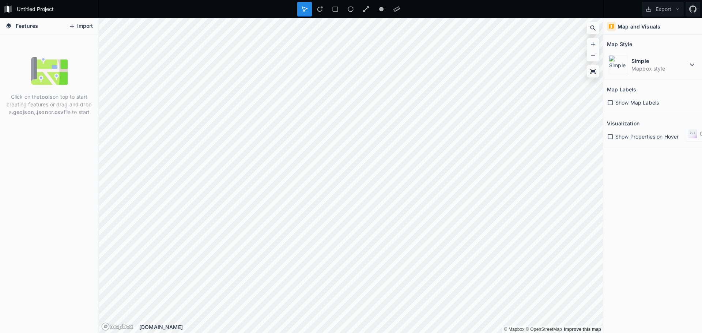
click at [83, 29] on button "Import" at bounding box center [80, 26] width 31 height 12
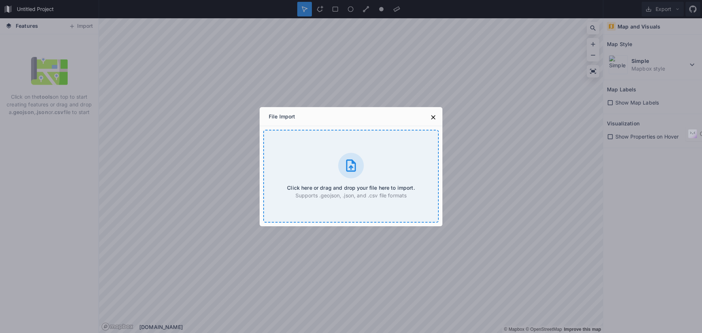
click at [350, 187] on h4 "Click here or drag and drop your file here to import." at bounding box center [351, 188] width 128 height 8
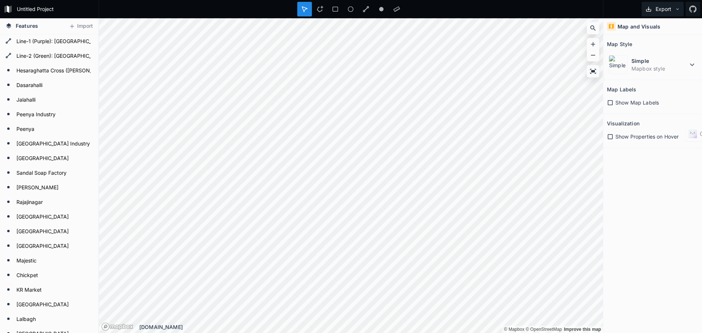
click at [677, 4] on button "Export" at bounding box center [663, 9] width 42 height 15
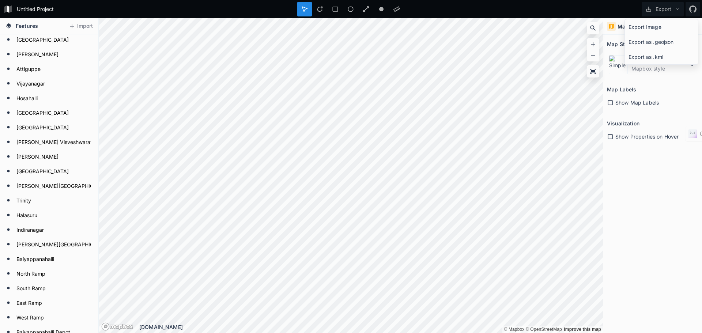
type input "Line-2 (Green): [GEOGRAPHIC_DATA] – [GEOGRAPHIC_DATA] - 6.29 km"
type input "Line-2 (Green): [GEOGRAPHIC_DATA] - [GEOGRAPHIC_DATA] - 3.031 km"
type input "Line-1 (Purple): Baiyyappanahalli – [GEOGRAPHIC_DATA] (15.257 km)"
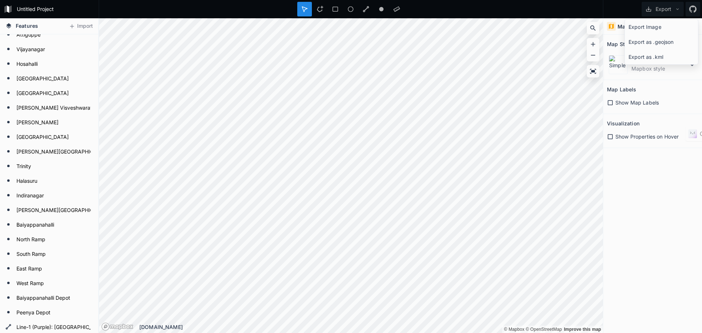
type input "Line-2 (Green): [GEOGRAPHIC_DATA] – [GEOGRAPHIC_DATA] - 6.29 km"
type input "Line-2 (Green): [GEOGRAPHIC_DATA] - [GEOGRAPHIC_DATA] - 3.031 km"
type input "Line-1 (Purple): Baiyyappanahalli – [GEOGRAPHIC_DATA] (15.257 km)"
type input "Line-2 (Green): [GEOGRAPHIC_DATA] – [GEOGRAPHIC_DATA] - 6.29 km"
type input "Line-2 (Green): [GEOGRAPHIC_DATA] - [GEOGRAPHIC_DATA] - 3.031 km"
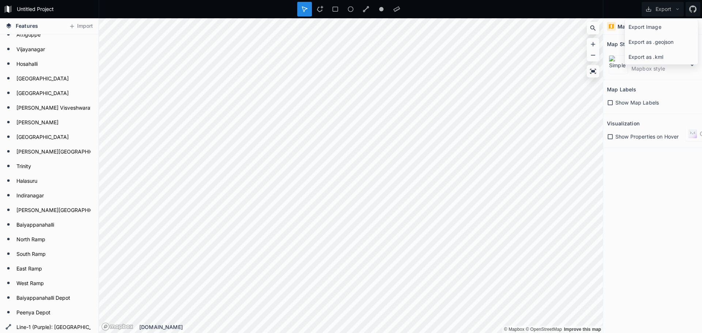
type input "Line-1 (Purple): Baiyyappanahalli – [GEOGRAPHIC_DATA] (15.257 km)"
type input "Line-2 (Green): [GEOGRAPHIC_DATA] – [GEOGRAPHIC_DATA] - 6.29 km"
type input "Line-2 (Green): [GEOGRAPHIC_DATA] - [GEOGRAPHIC_DATA] - 3.031 km"
type input "Line-1 (Purple): Baiyyappanahalli – [GEOGRAPHIC_DATA] (15.257 km)"
type input "Line-2 (Green): [GEOGRAPHIC_DATA] – [GEOGRAPHIC_DATA] - 6.29 km"
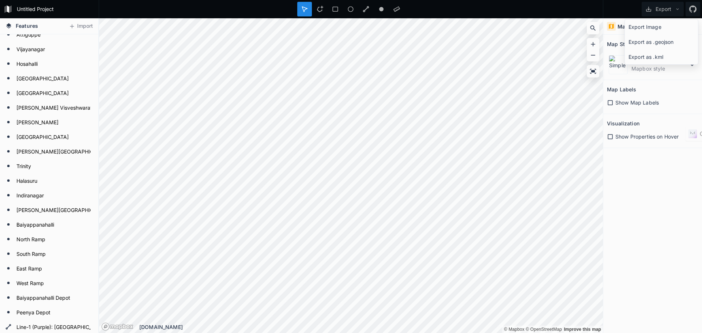
type input "Line-2 (Green): [GEOGRAPHIC_DATA] - [GEOGRAPHIC_DATA] - 3.031 km"
type input "Line-1 (Purple): Baiyyappanahalli – [GEOGRAPHIC_DATA] (15.257 km)"
type input "Line-2 (Green): [GEOGRAPHIC_DATA] – [GEOGRAPHIC_DATA] - 6.29 km"
type input "Line-2 (Green): [GEOGRAPHIC_DATA] - [GEOGRAPHIC_DATA] - 3.031 km"
type input "Line-1 (Purple): Baiyyappanahalli – [GEOGRAPHIC_DATA] (15.257 km)"
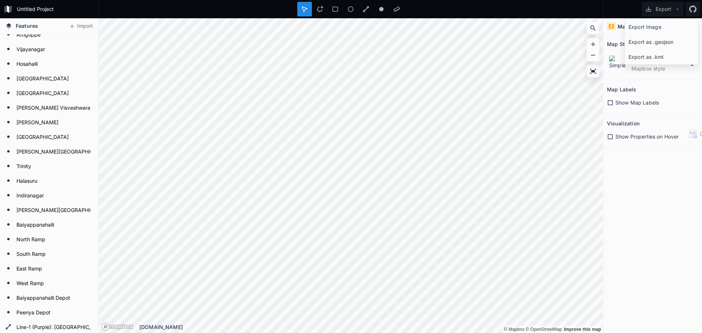
type input "Line-2 (Green): [GEOGRAPHIC_DATA] – [GEOGRAPHIC_DATA] - 6.29 km"
type input "Line-2 (Green): [GEOGRAPHIC_DATA] - [GEOGRAPHIC_DATA] - 3.031 km"
type input "Line-1 (Purple): Baiyyappanahalli – [GEOGRAPHIC_DATA] (15.257 km)"
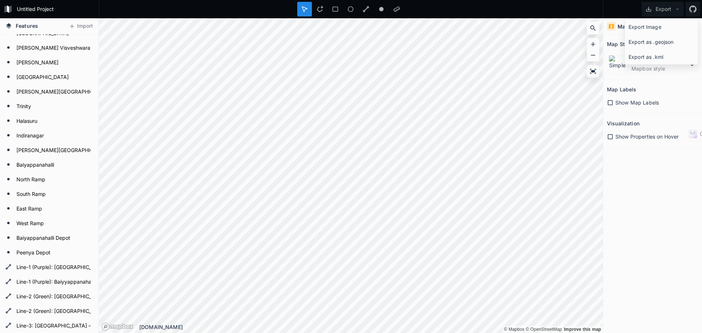
type input "Line-2 (Green): [GEOGRAPHIC_DATA] – [GEOGRAPHIC_DATA] - 6.29 km"
type input "Line-2 (Green): [GEOGRAPHIC_DATA] - [GEOGRAPHIC_DATA] - 3.031 km"
type input "Line-1 (Purple): Baiyyappanahalli – [GEOGRAPHIC_DATA] (15.257 km)"
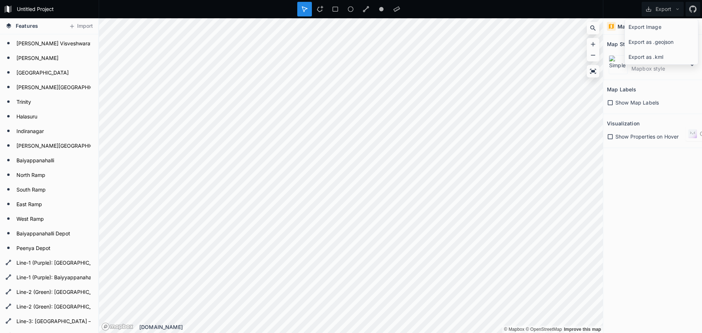
type input "Line-2 (Green): [GEOGRAPHIC_DATA] – [GEOGRAPHIC_DATA] - 6.29 km"
type input "Line-2 (Green): [GEOGRAPHIC_DATA] - [GEOGRAPHIC_DATA] - 3.031 km"
type input "Line-1 (Purple): Baiyyappanahalli – [GEOGRAPHIC_DATA] (15.257 km)"
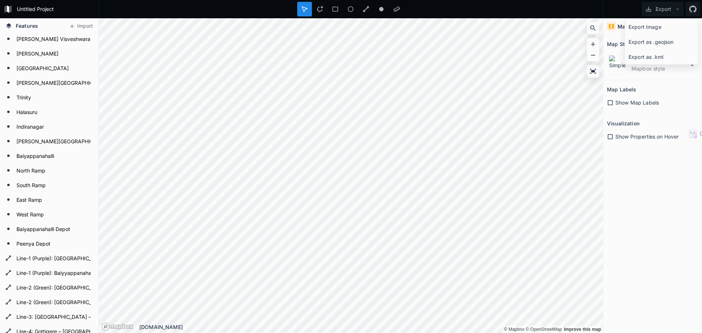
type input "Line-2 (Green): [GEOGRAPHIC_DATA] – [GEOGRAPHIC_DATA] - 6.29 km"
type input "Line-2 (Green): [GEOGRAPHIC_DATA] - [GEOGRAPHIC_DATA] - 3.031 km"
type input "Line-1 (Purple): Baiyyappanahalli – [GEOGRAPHIC_DATA] (15.257 km)"
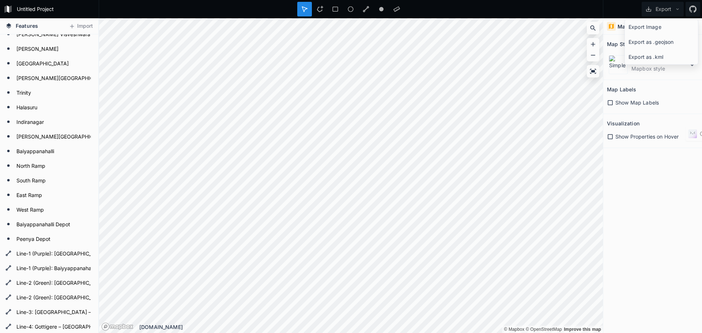
type input "Line-2 (Green): [GEOGRAPHIC_DATA] – [GEOGRAPHIC_DATA] - 6.29 km"
type input "Line-2 (Green): [GEOGRAPHIC_DATA] - [GEOGRAPHIC_DATA] - 3.031 km"
type input "Line-1 (Purple): Baiyyappanahalli – [GEOGRAPHIC_DATA] (15.257 km)"
type input "Line-2 (Green): [GEOGRAPHIC_DATA] – [GEOGRAPHIC_DATA] - 6.29 km"
type input "Line-2 (Green): [GEOGRAPHIC_DATA] - [GEOGRAPHIC_DATA] - 3.031 km"
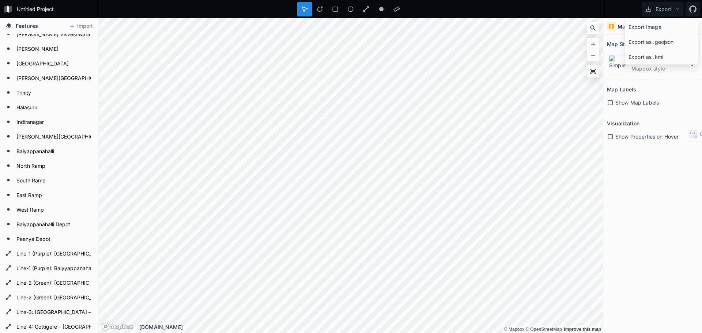
type input "Line-1 (Purple): Baiyyappanahalli – [GEOGRAPHIC_DATA] (15.257 km)"
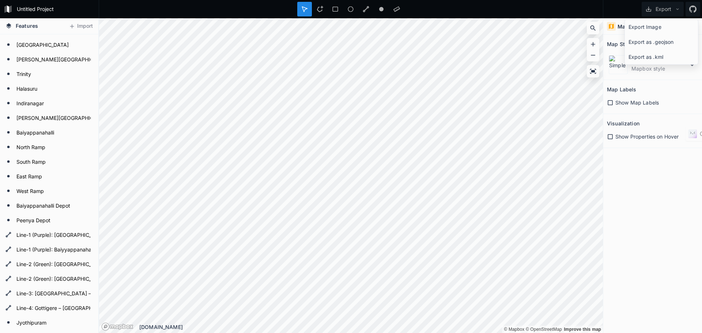
type input "Line-2 (Green): [GEOGRAPHIC_DATA] – [GEOGRAPHIC_DATA] - 6.29 km"
type input "Line-2 (Green): [GEOGRAPHIC_DATA] - [GEOGRAPHIC_DATA] - 3.031 km"
type input "Line-1 (Purple): Baiyyappanahalli – [GEOGRAPHIC_DATA] (15.257 km)"
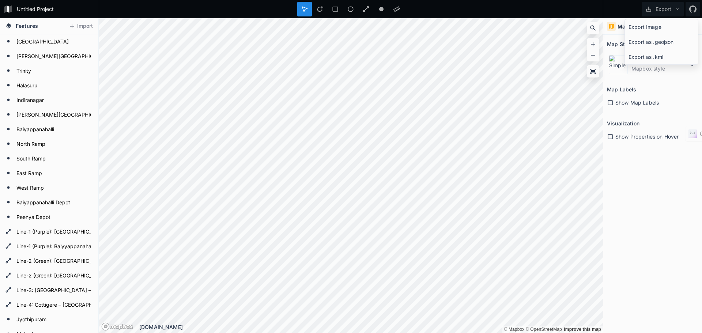
type input "Line-2 (Green): [GEOGRAPHIC_DATA] – [GEOGRAPHIC_DATA] - 6.29 km"
type input "Line-2 (Green): [GEOGRAPHIC_DATA] - [GEOGRAPHIC_DATA] - 3.031 km"
type input "Line-1 (Purple): Baiyyappanahalli – [GEOGRAPHIC_DATA] (15.257 km)"
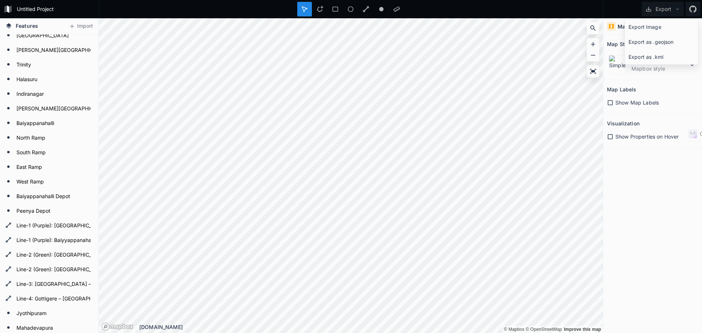
type input "Line-2 (Green): [GEOGRAPHIC_DATA] – [GEOGRAPHIC_DATA] - 6.29 km"
type input "Line-2 (Green): [GEOGRAPHIC_DATA] - [GEOGRAPHIC_DATA] - 3.031 km"
type input "Line-1 (Purple): Baiyyappanahalli – [GEOGRAPHIC_DATA] (15.257 km)"
type input "Line-2 (Green): [GEOGRAPHIC_DATA] – [GEOGRAPHIC_DATA] - 6.29 km"
type input "Line-2 (Green): [GEOGRAPHIC_DATA] - [GEOGRAPHIC_DATA] - 3.031 km"
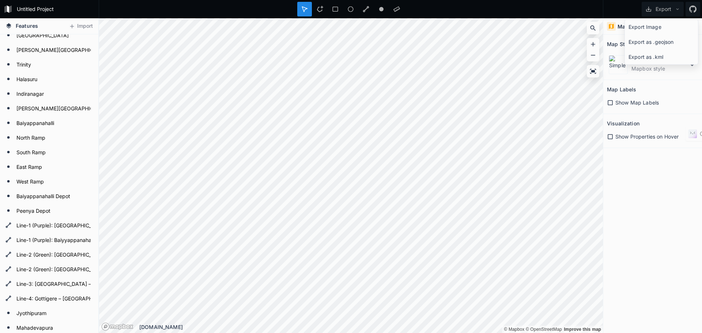
type input "Line-1 (Purple): Baiyyappanahalli – [GEOGRAPHIC_DATA] (15.257 km)"
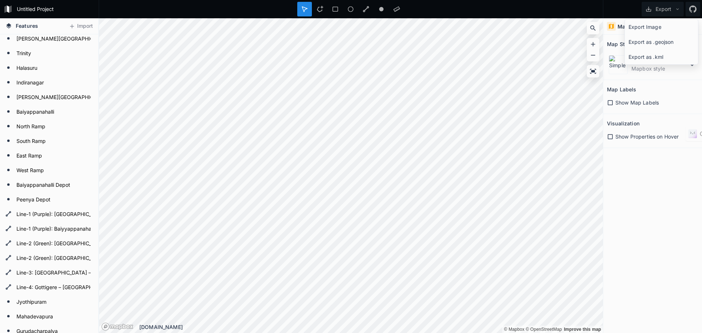
type input "Line-2 (Green): [GEOGRAPHIC_DATA] – [GEOGRAPHIC_DATA] - 6.29 km"
type input "Line-2 (Green): [GEOGRAPHIC_DATA] - [GEOGRAPHIC_DATA] - 3.031 km"
type input "Line-1 (Purple): Baiyyappanahalli – [GEOGRAPHIC_DATA] (15.257 km)"
type input "Line-2 (Green): [GEOGRAPHIC_DATA] – [GEOGRAPHIC_DATA] - 6.29 km"
type input "Line-2 (Green): [GEOGRAPHIC_DATA] - [GEOGRAPHIC_DATA] - 3.031 km"
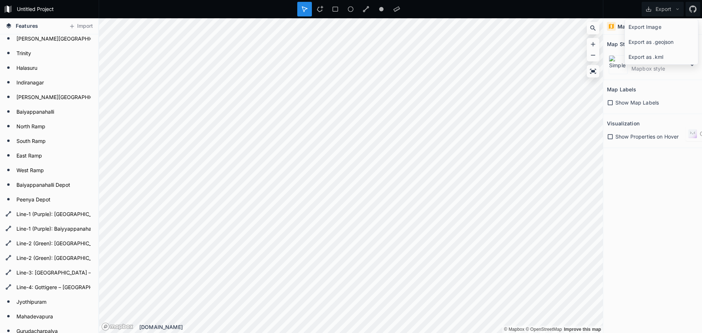
type input "Line-1 (Purple): Baiyyappanahalli – [GEOGRAPHIC_DATA] (15.257 km)"
type input "Line-2 (Green): [GEOGRAPHIC_DATA] – [GEOGRAPHIC_DATA] - 6.29 km"
type input "Line-2 (Green): [GEOGRAPHIC_DATA] - [GEOGRAPHIC_DATA] - 3.031 km"
type input "Line-1 (Purple): Baiyyappanahalli – [GEOGRAPHIC_DATA] (15.257 km)"
type input "Line-2 (Green): [GEOGRAPHIC_DATA] – [GEOGRAPHIC_DATA] - 6.29 km"
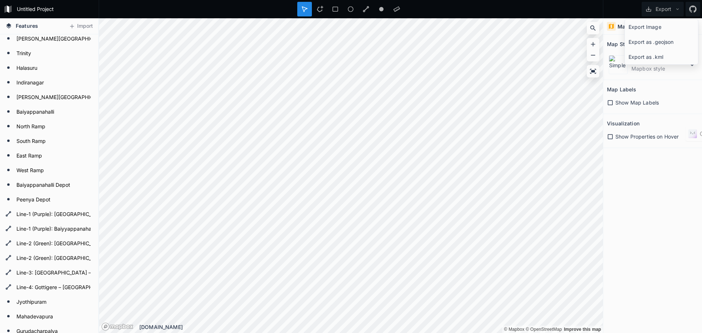
type input "Line-2 (Green): [GEOGRAPHIC_DATA] - [GEOGRAPHIC_DATA] - 3.031 km"
type input "Line-1 (Purple): Baiyyappanahalli – [GEOGRAPHIC_DATA] (15.257 km)"
type input "Line-2 (Green): [GEOGRAPHIC_DATA] – [GEOGRAPHIC_DATA] - 6.29 km"
type input "Line-2 (Green): [GEOGRAPHIC_DATA] - [GEOGRAPHIC_DATA] - 3.031 km"
type input "Line-1 (Purple): Baiyyappanahalli – [GEOGRAPHIC_DATA] (15.257 km)"
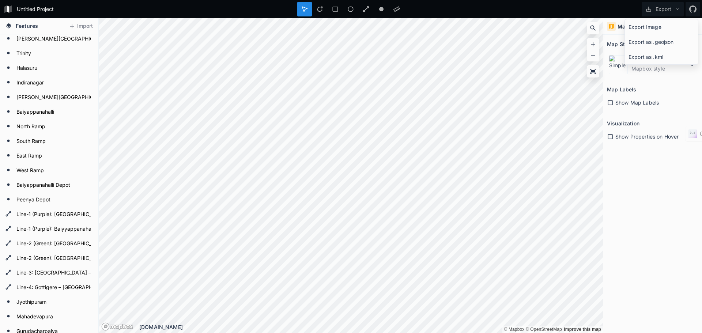
type input "Line-2 (Green): [GEOGRAPHIC_DATA] – [GEOGRAPHIC_DATA] - 6.29 km"
type input "Line-2 (Green): [GEOGRAPHIC_DATA] - [GEOGRAPHIC_DATA] - 3.031 km"
type input "Line-1 (Purple): Baiyyappanahalli – [GEOGRAPHIC_DATA] (15.257 km)"
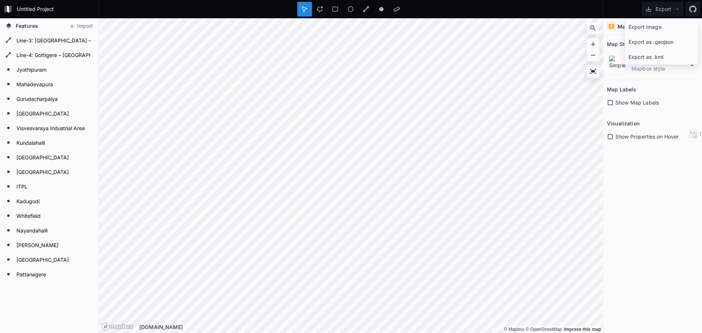
type input "Line-2 (Green): [GEOGRAPHIC_DATA] – [GEOGRAPHIC_DATA] - 6.29 km"
type input "Line-2 (Green): [GEOGRAPHIC_DATA] - [GEOGRAPHIC_DATA] - 3.031 km"
type input "Line-2 (Green): [GEOGRAPHIC_DATA] – [GEOGRAPHIC_DATA] - 6.29 km"
type input "Line-2 (Green): [GEOGRAPHIC_DATA] - [GEOGRAPHIC_DATA] - 3.031 km"
type input "Line-2 (Green): [GEOGRAPHIC_DATA] – [GEOGRAPHIC_DATA] - 6.29 km"
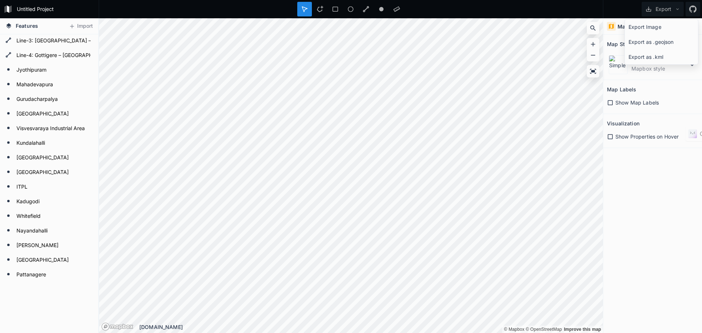
type input "Line-2 (Green): [GEOGRAPHIC_DATA] - [GEOGRAPHIC_DATA] - 3.031 km"
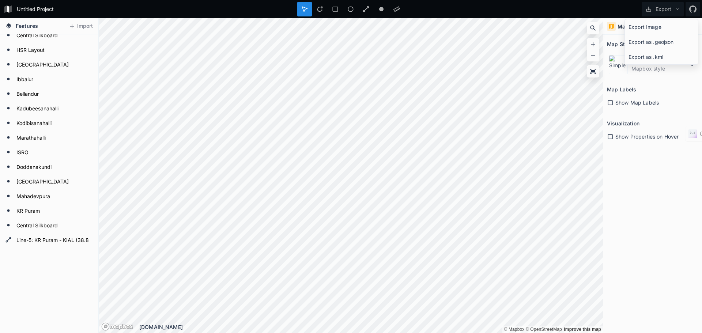
scroll to position [1757, 0]
